Goal: Find contact information: Find contact information

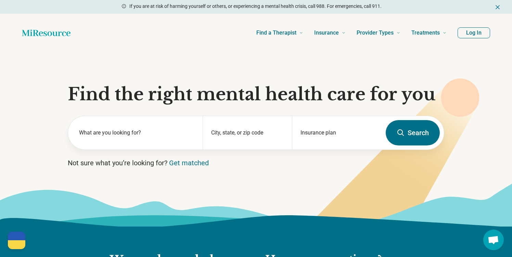
scroll to position [115, 0]
click at [475, 30] on button "Log In" at bounding box center [474, 32] width 33 height 11
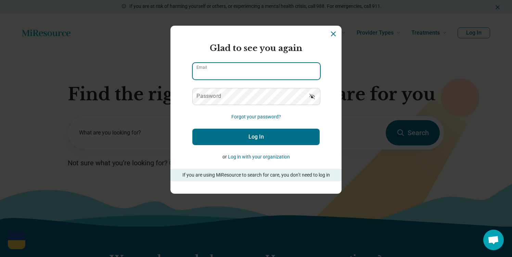
type input "**********"
click at [245, 75] on input "**********" at bounding box center [256, 71] width 127 height 16
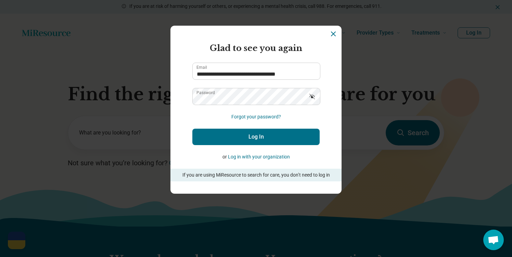
click at [199, 107] on form "**********" at bounding box center [255, 111] width 127 height 139
click at [203, 131] on button "Log In" at bounding box center [255, 137] width 127 height 16
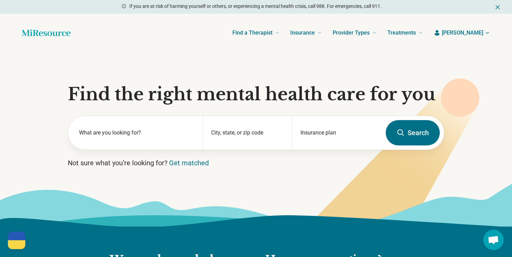
click at [479, 33] on span "[PERSON_NAME]" at bounding box center [462, 33] width 41 height 8
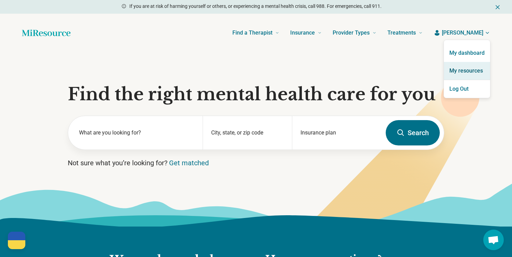
click at [467, 69] on link "My resources" at bounding box center [467, 71] width 46 height 18
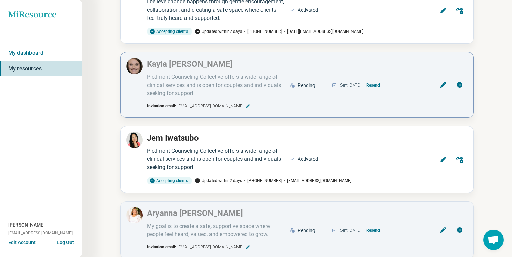
scroll to position [93, 0]
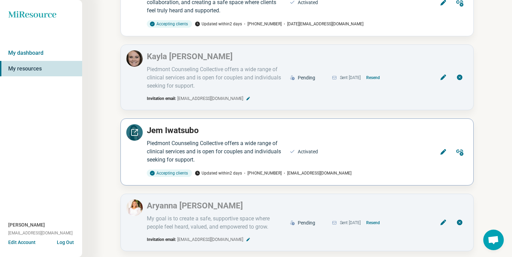
click at [138, 134] on icon at bounding box center [134, 132] width 8 height 8
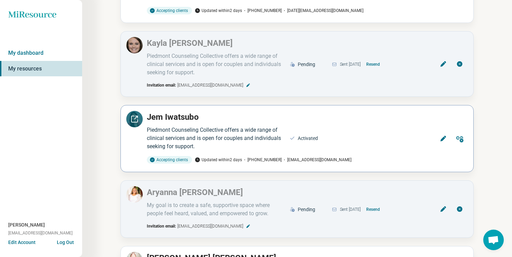
click at [134, 124] on div at bounding box center [134, 119] width 16 height 16
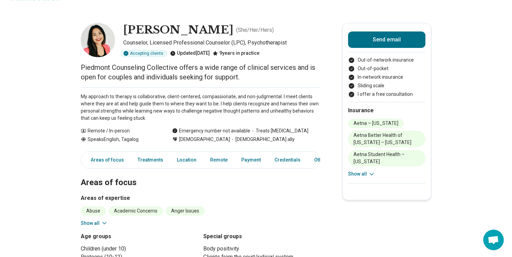
scroll to position [18, 0]
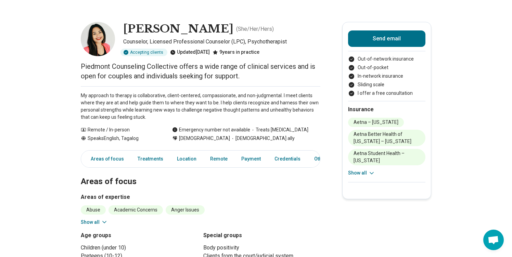
click at [139, 136] on div "Speaks English, Tagalog" at bounding box center [120, 138] width 78 height 7
click at [139, 137] on div "Speaks English, Tagalog" at bounding box center [120, 138] width 78 height 7
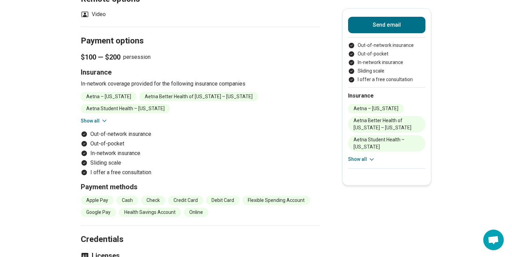
scroll to position [523, 0]
click at [102, 117] on icon at bounding box center [104, 120] width 7 height 7
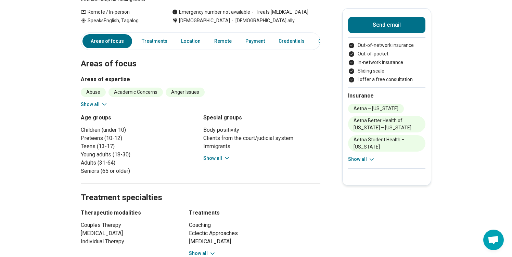
scroll to position [0, 0]
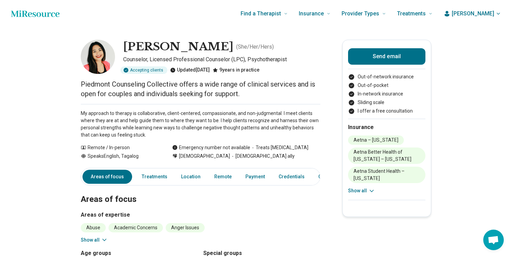
click at [471, 17] on span "[PERSON_NAME]" at bounding box center [473, 14] width 42 height 8
click at [475, 52] on link "My resources" at bounding box center [478, 52] width 47 height 18
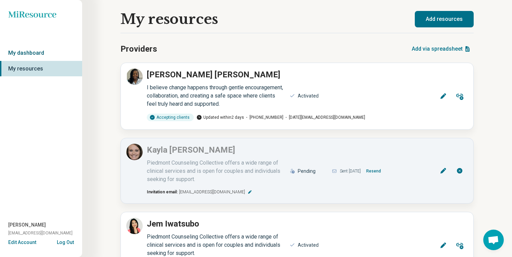
click at [49, 57] on link "My dashboard" at bounding box center [41, 53] width 82 height 16
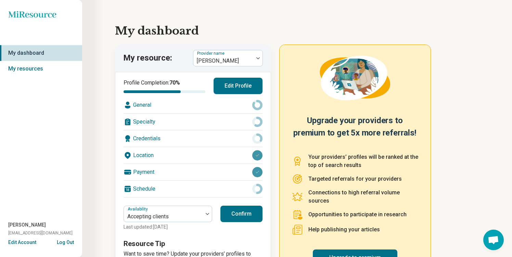
click at [250, 220] on button "Confirm" at bounding box center [242, 214] width 42 height 16
click at [239, 52] on div "Marva Swartz" at bounding box center [223, 58] width 60 height 15
click at [237, 54] on div "Marva Swartz" at bounding box center [223, 58] width 60 height 15
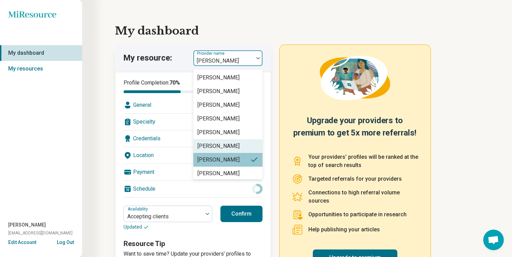
click at [224, 149] on div "[PERSON_NAME]" at bounding box center [219, 146] width 42 height 8
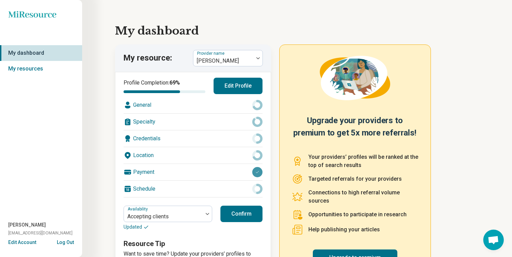
click at [239, 209] on button "Confirm" at bounding box center [242, 214] width 42 height 16
click at [239, 212] on button "Confirm" at bounding box center [242, 214] width 42 height 16
click at [41, 68] on link "My resources" at bounding box center [41, 69] width 82 height 16
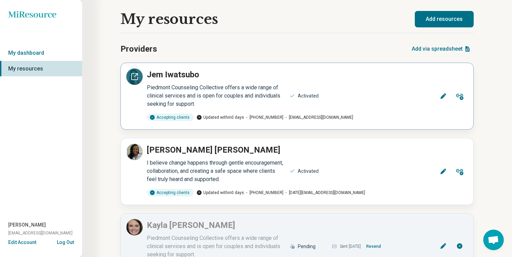
click at [130, 79] on icon at bounding box center [134, 77] width 8 height 8
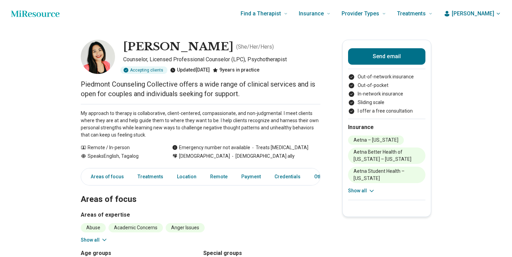
click at [103, 58] on img at bounding box center [98, 57] width 34 height 34
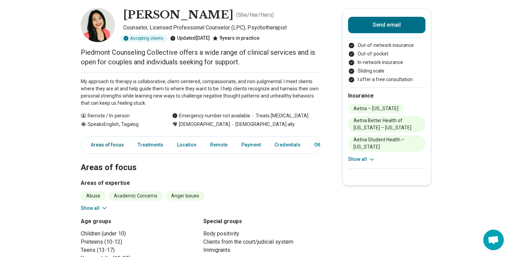
scroll to position [48, 0]
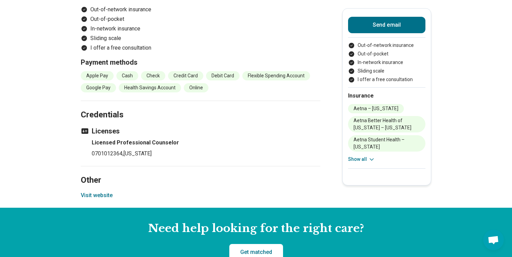
scroll to position [649, 0]
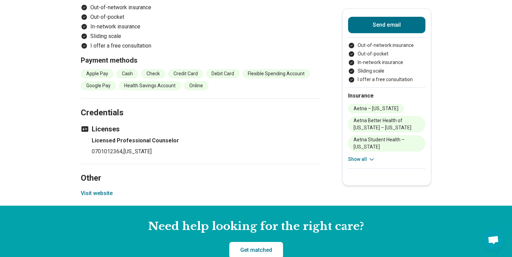
click at [98, 189] on button "Visit website" at bounding box center [97, 193] width 32 height 8
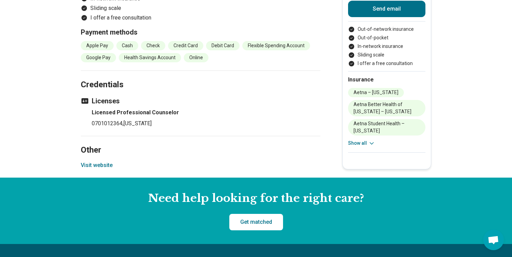
scroll to position [683, 0]
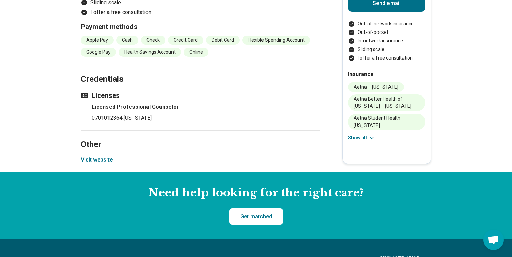
click at [100, 156] on button "Visit website" at bounding box center [97, 160] width 32 height 8
